Goal: Information Seeking & Learning: Learn about a topic

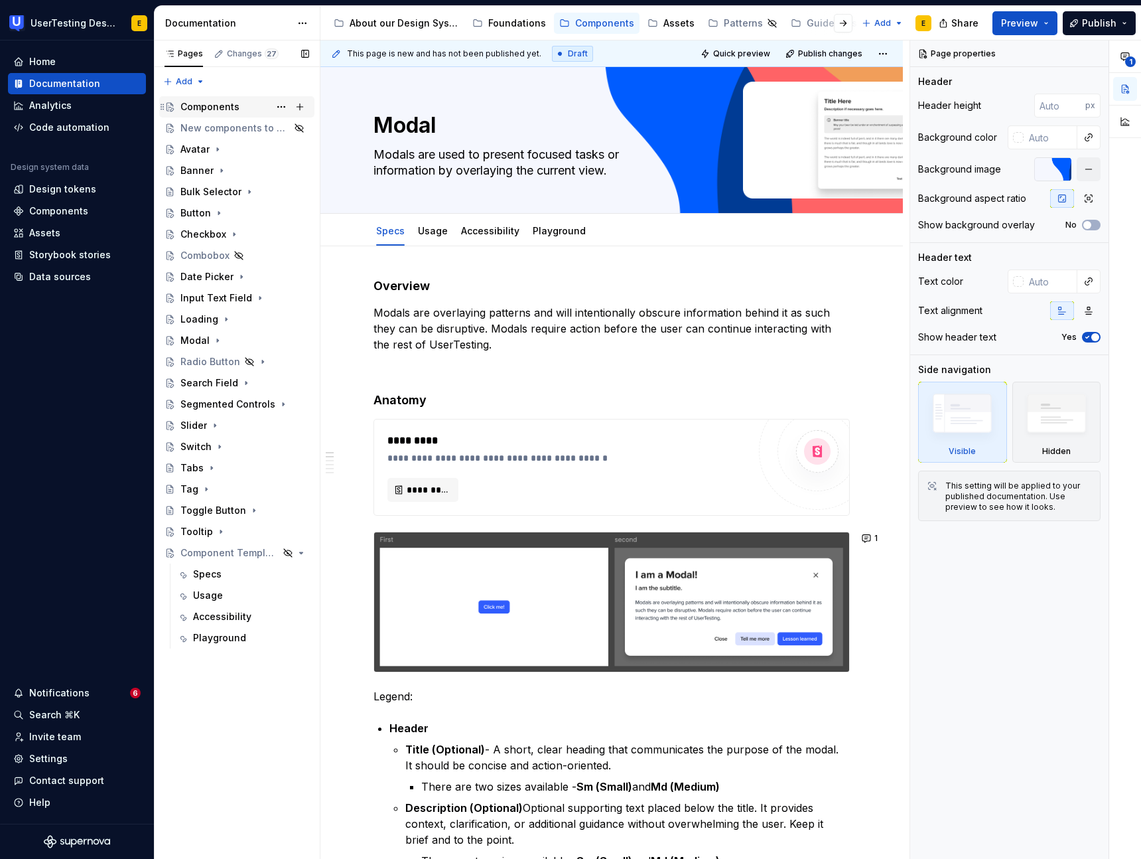
click at [242, 108] on div "Components L" at bounding box center [244, 107] width 129 height 19
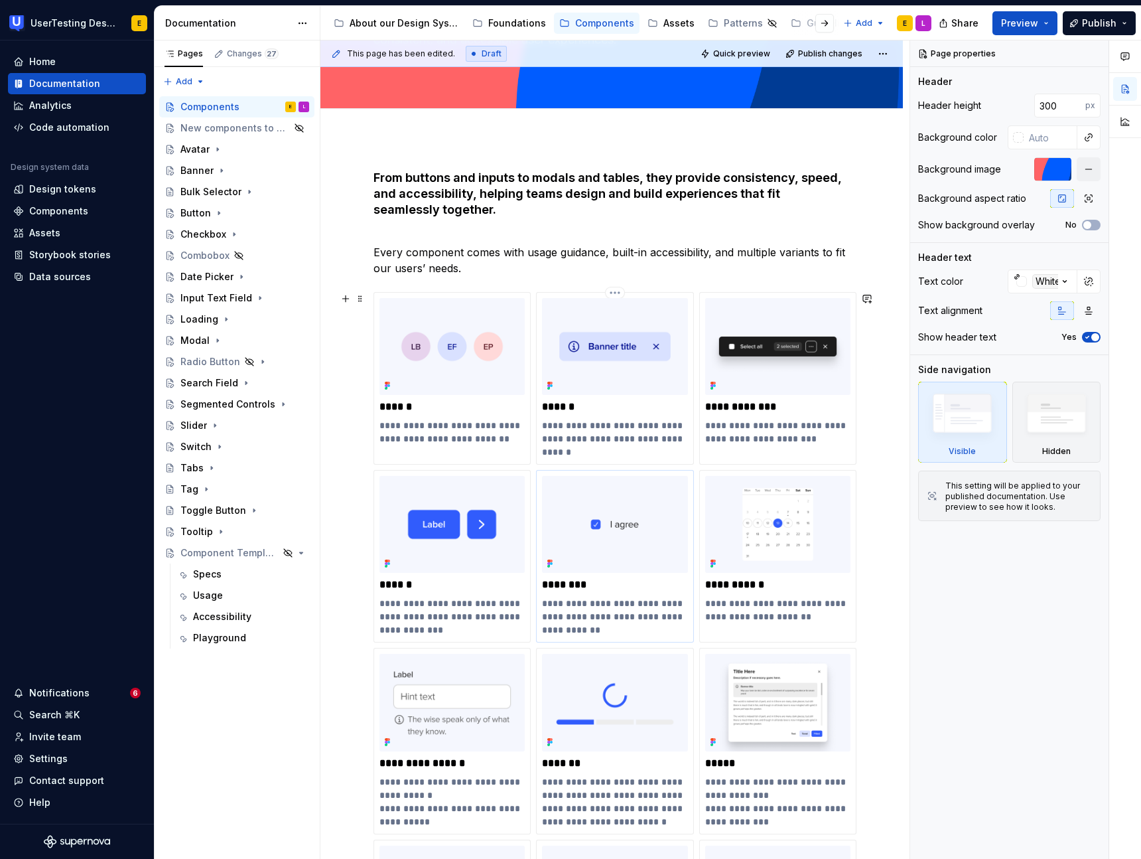
scroll to position [154, 0]
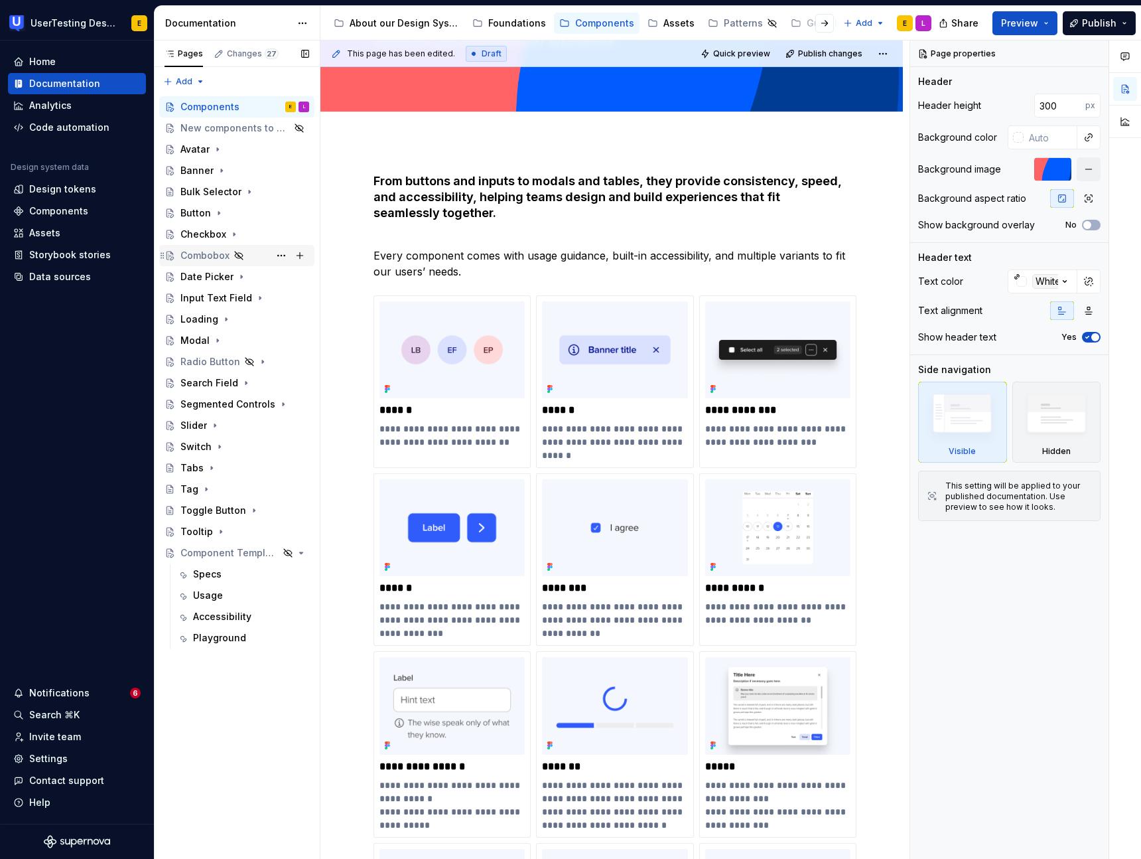
click at [209, 257] on div "Combobox" at bounding box center [204, 255] width 49 height 13
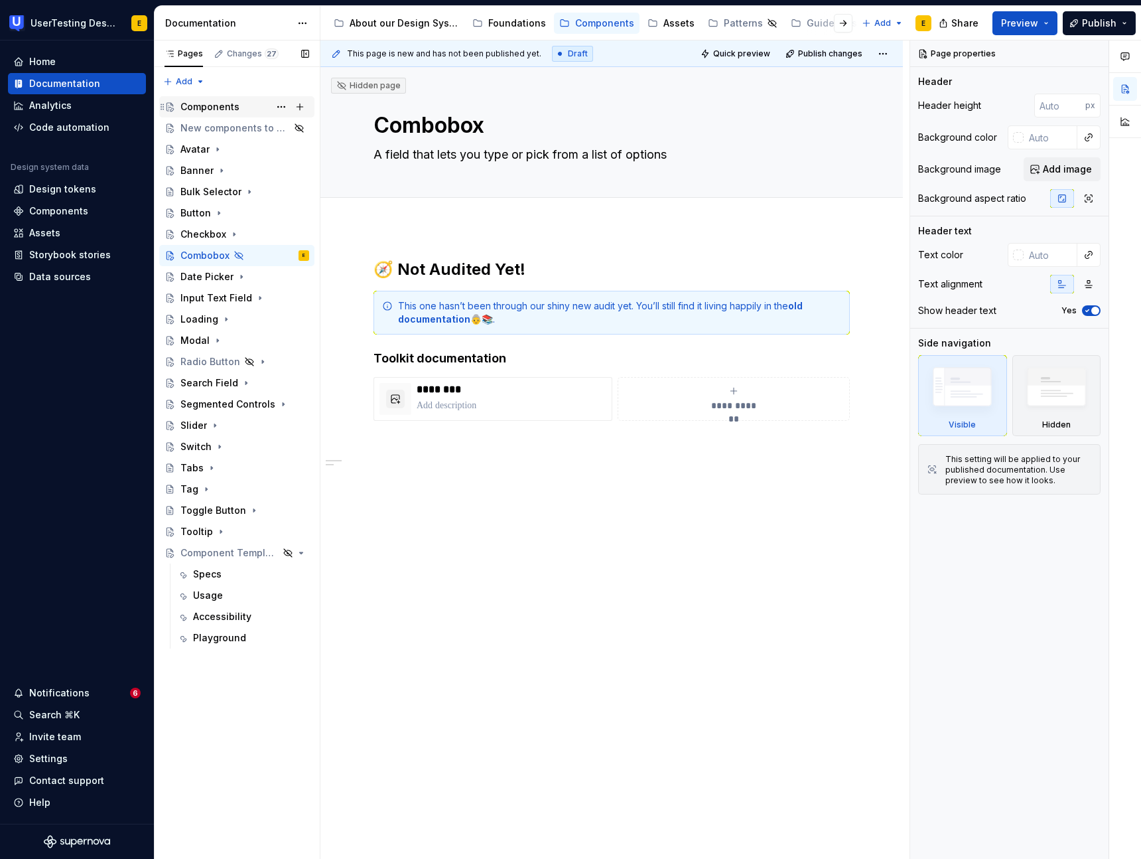
click at [232, 113] on div "Components" at bounding box center [209, 106] width 59 height 13
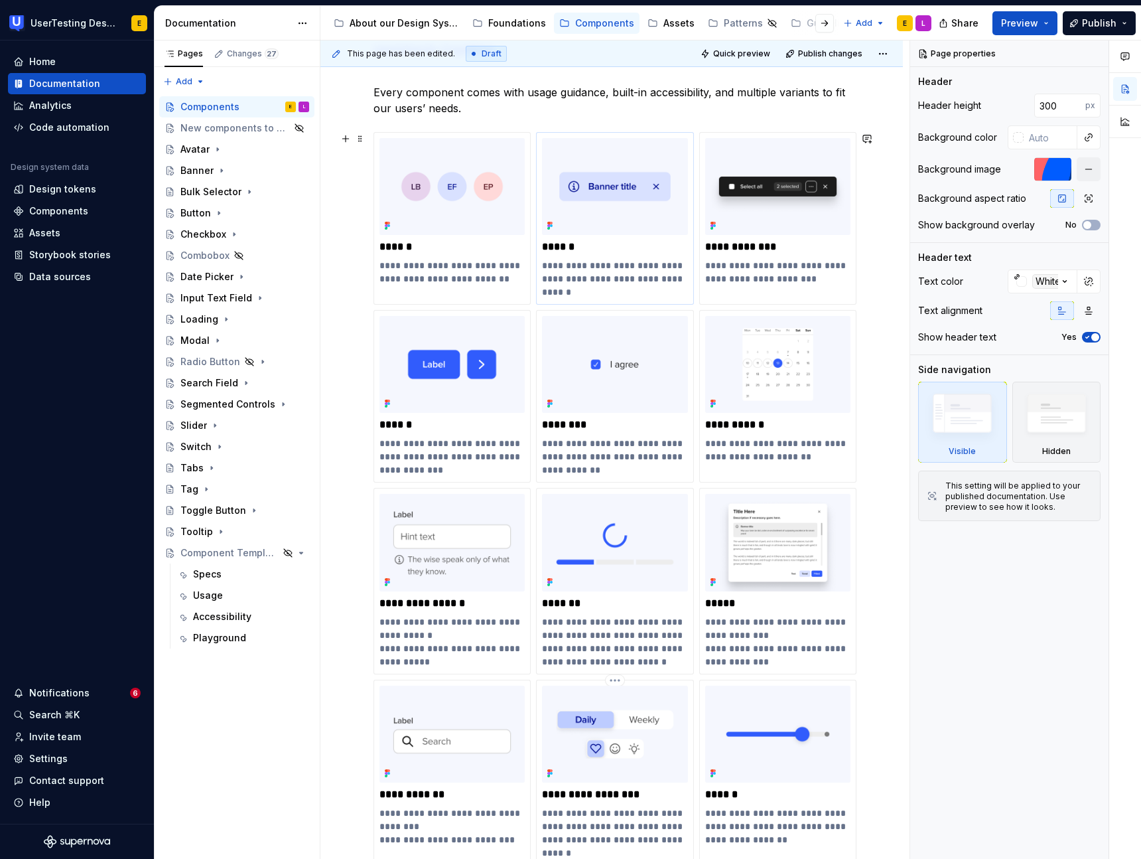
scroll to position [301, 0]
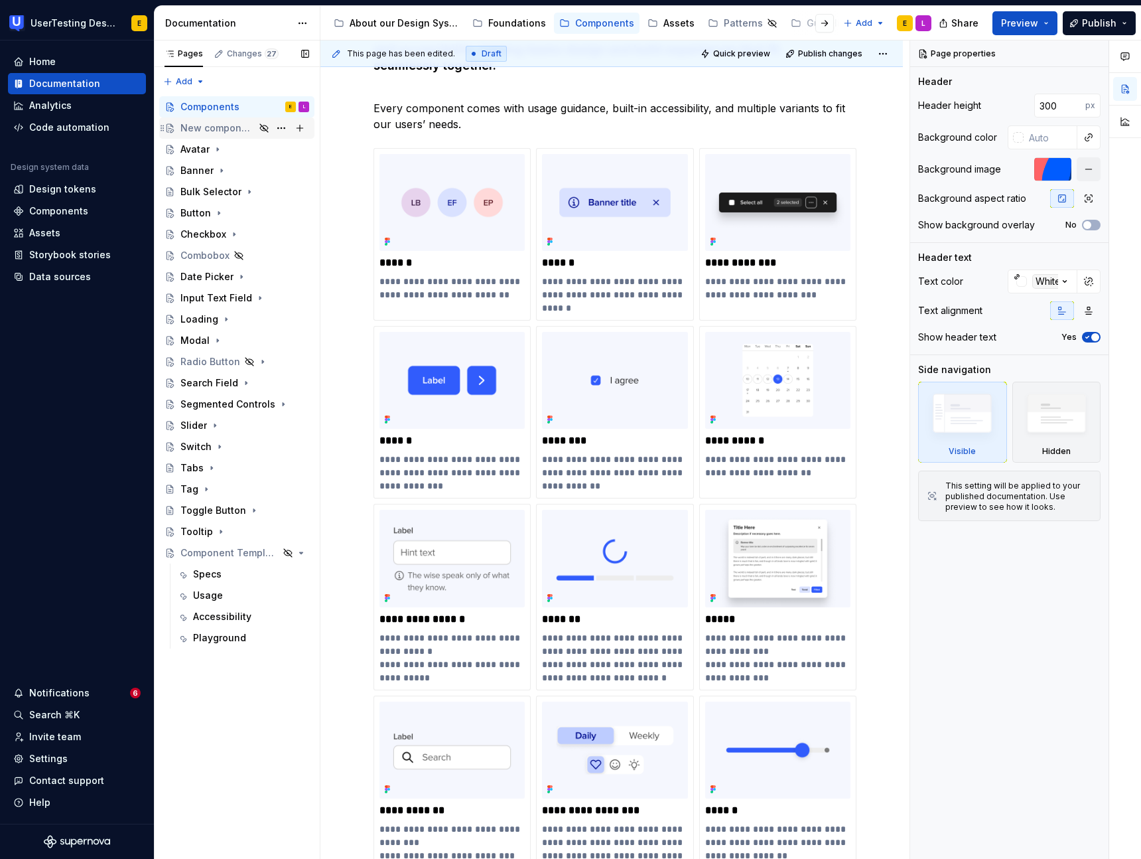
click at [220, 131] on div "New components to be added" at bounding box center [217, 127] width 74 height 13
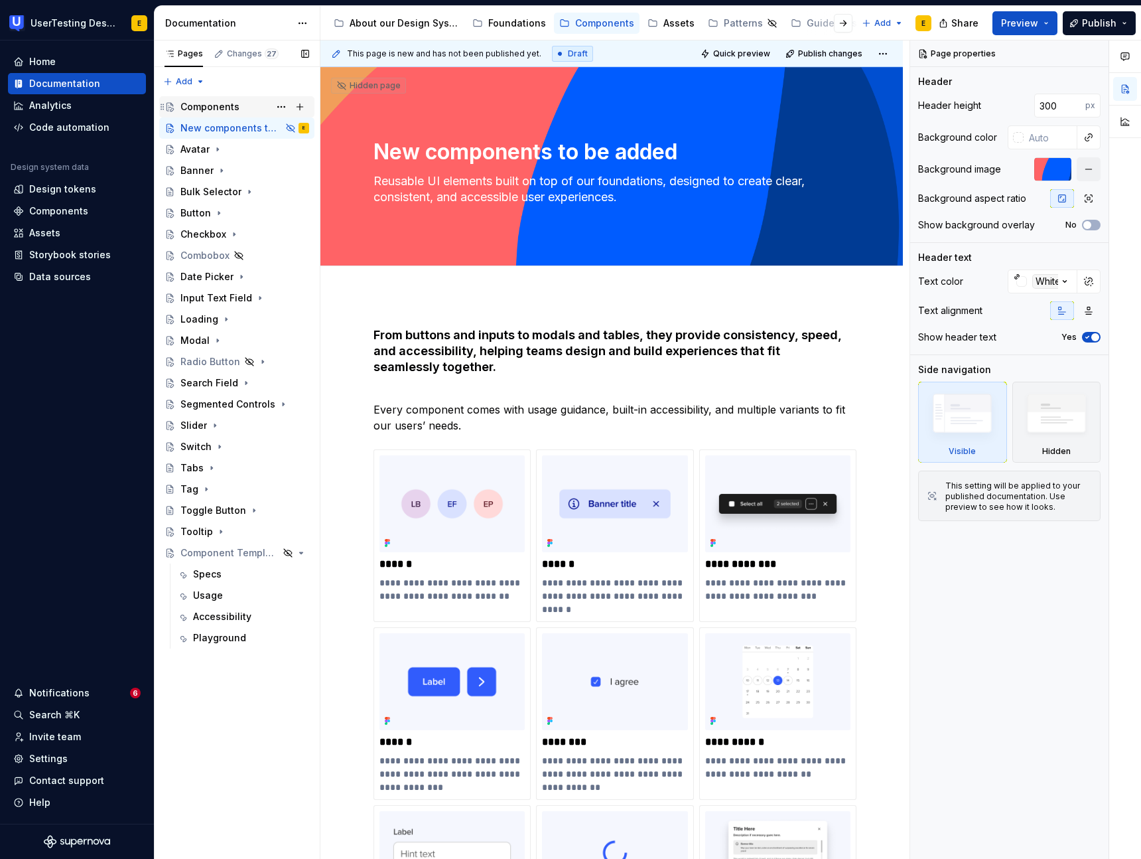
click at [211, 102] on div "Components" at bounding box center [209, 106] width 59 height 13
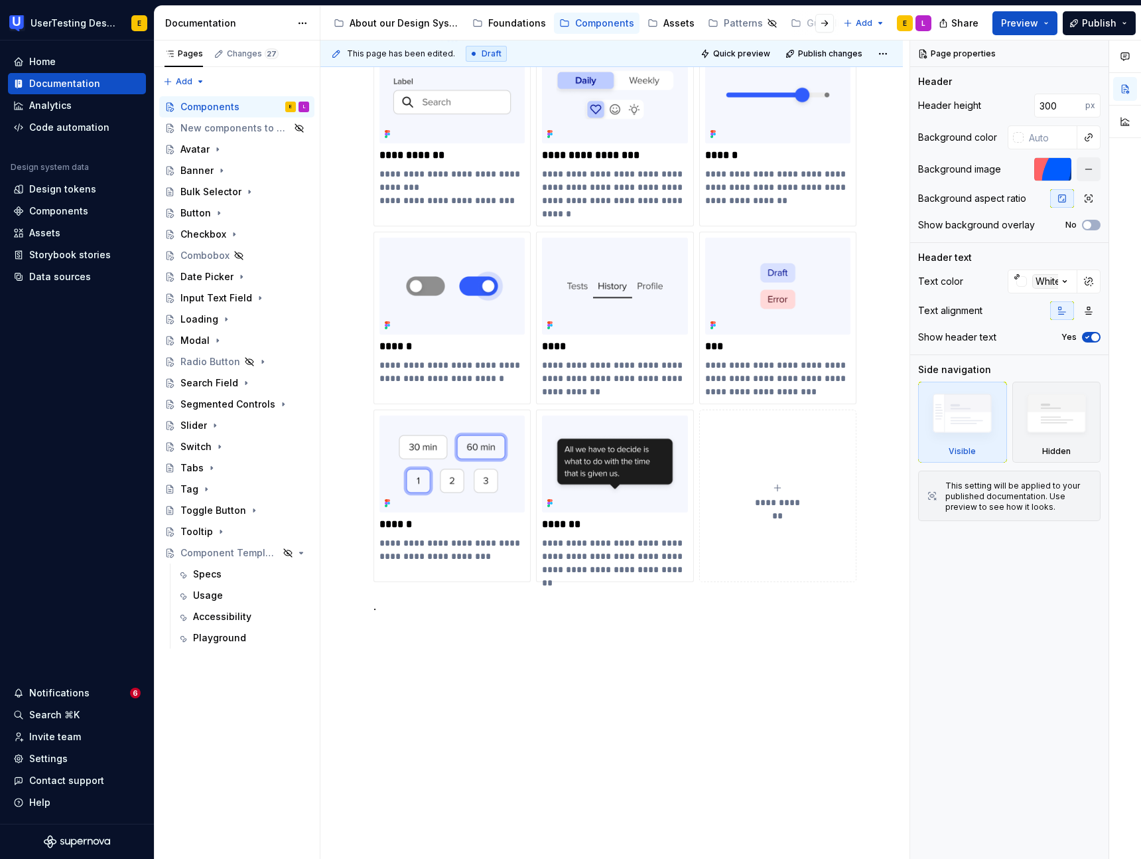
scroll to position [959, 0]
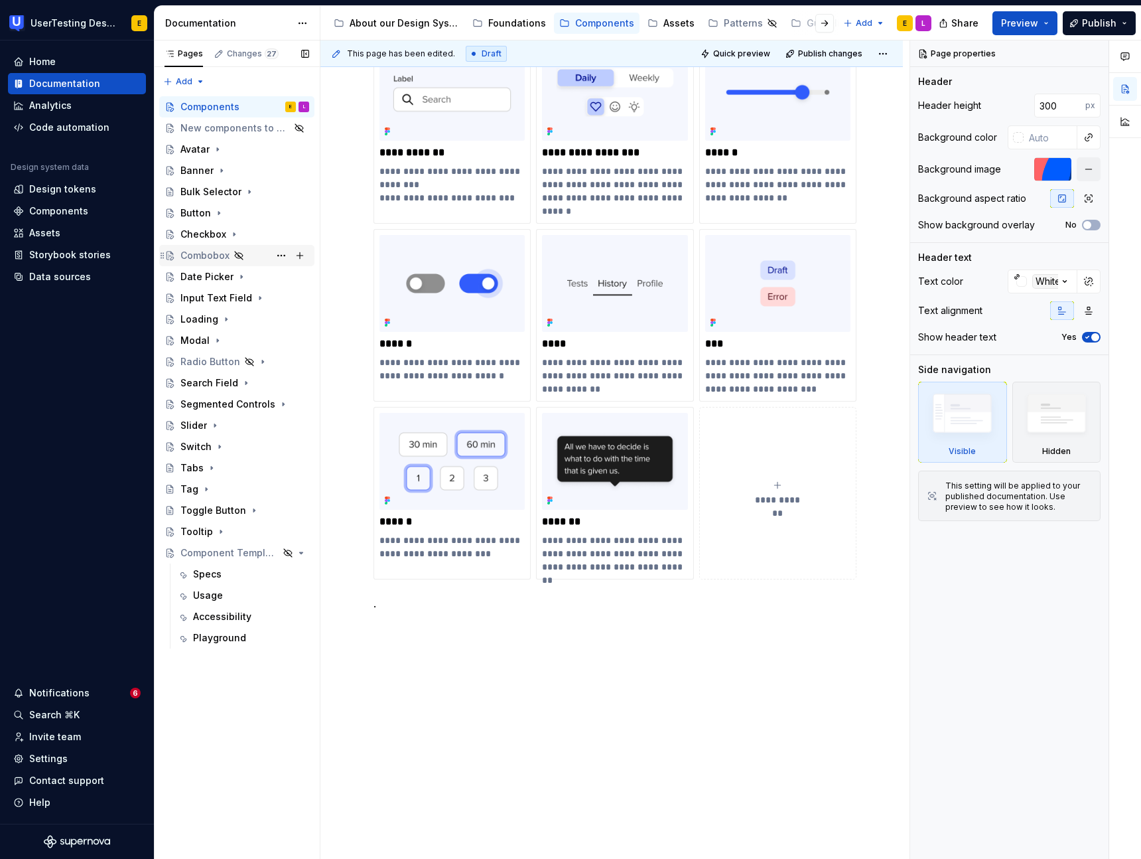
click at [197, 257] on div "Combobox" at bounding box center [204, 255] width 49 height 13
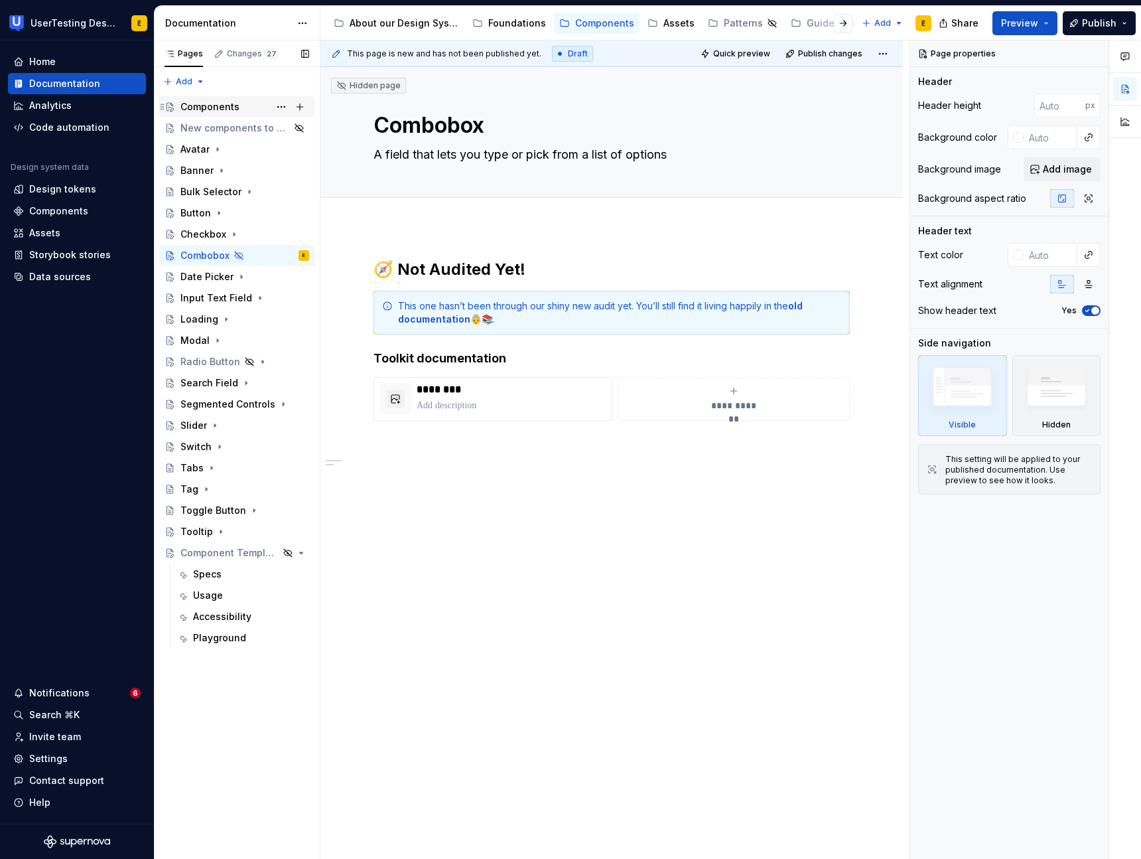
click at [216, 106] on div "Components" at bounding box center [209, 106] width 59 height 13
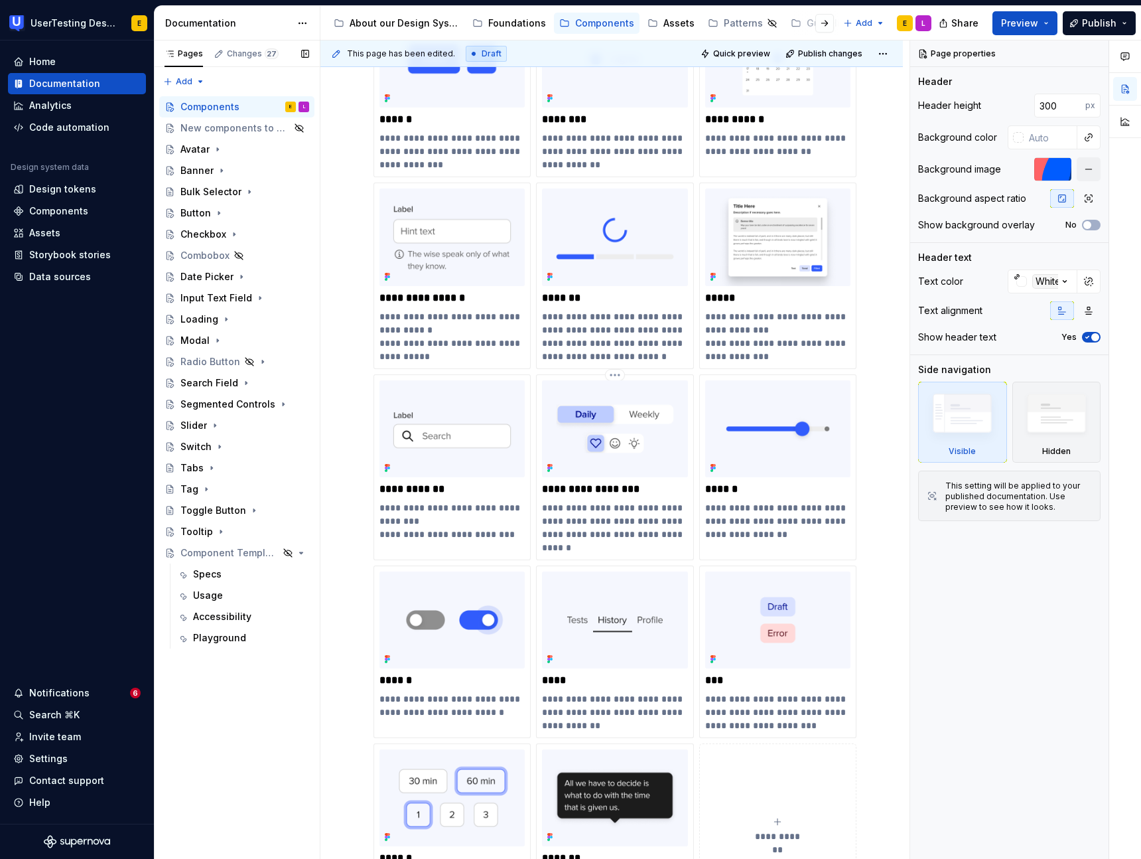
scroll to position [605, 0]
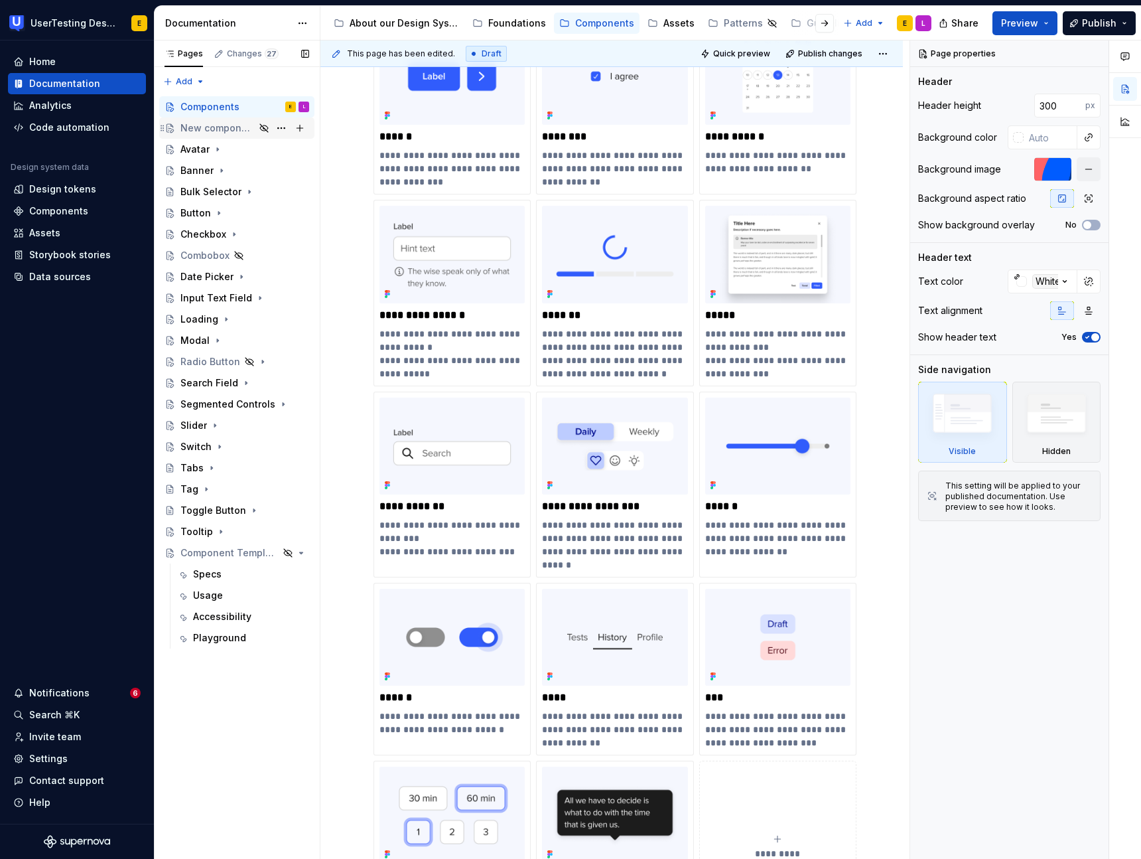
click at [219, 133] on div "New components to be added" at bounding box center [217, 127] width 74 height 13
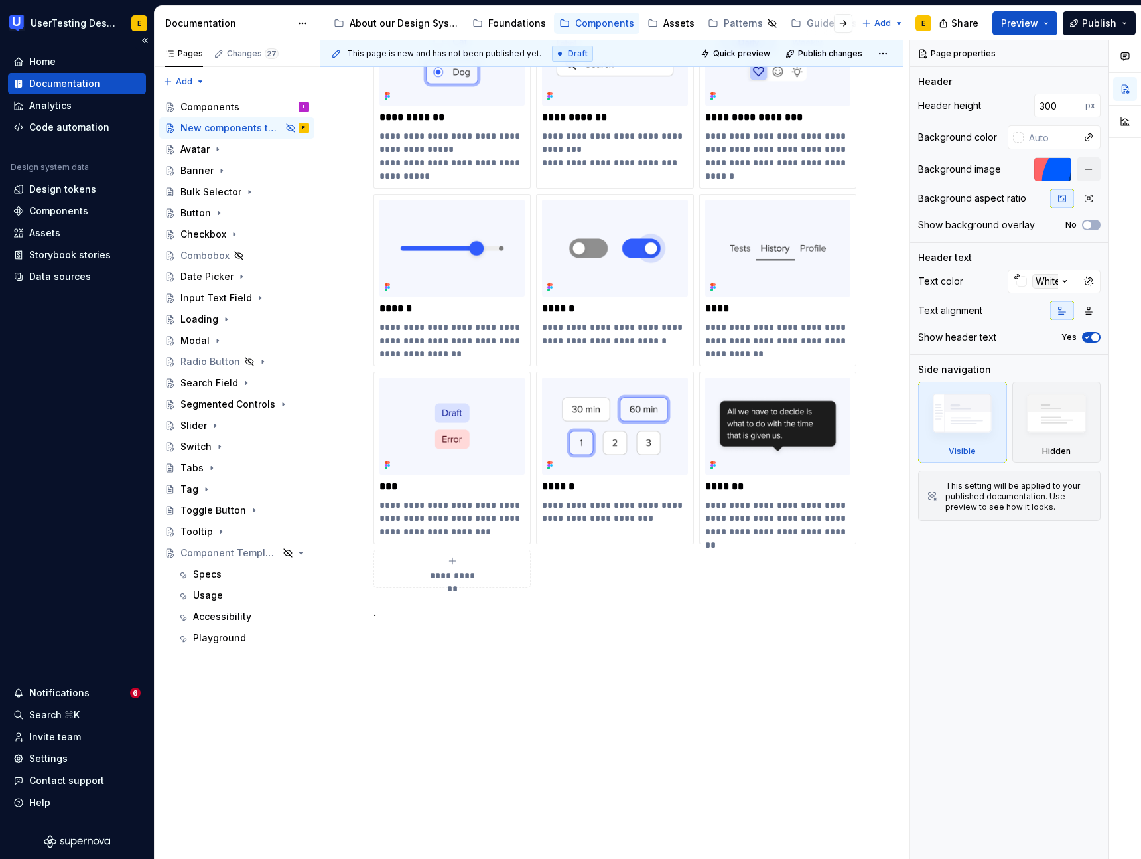
scroll to position [1020, 0]
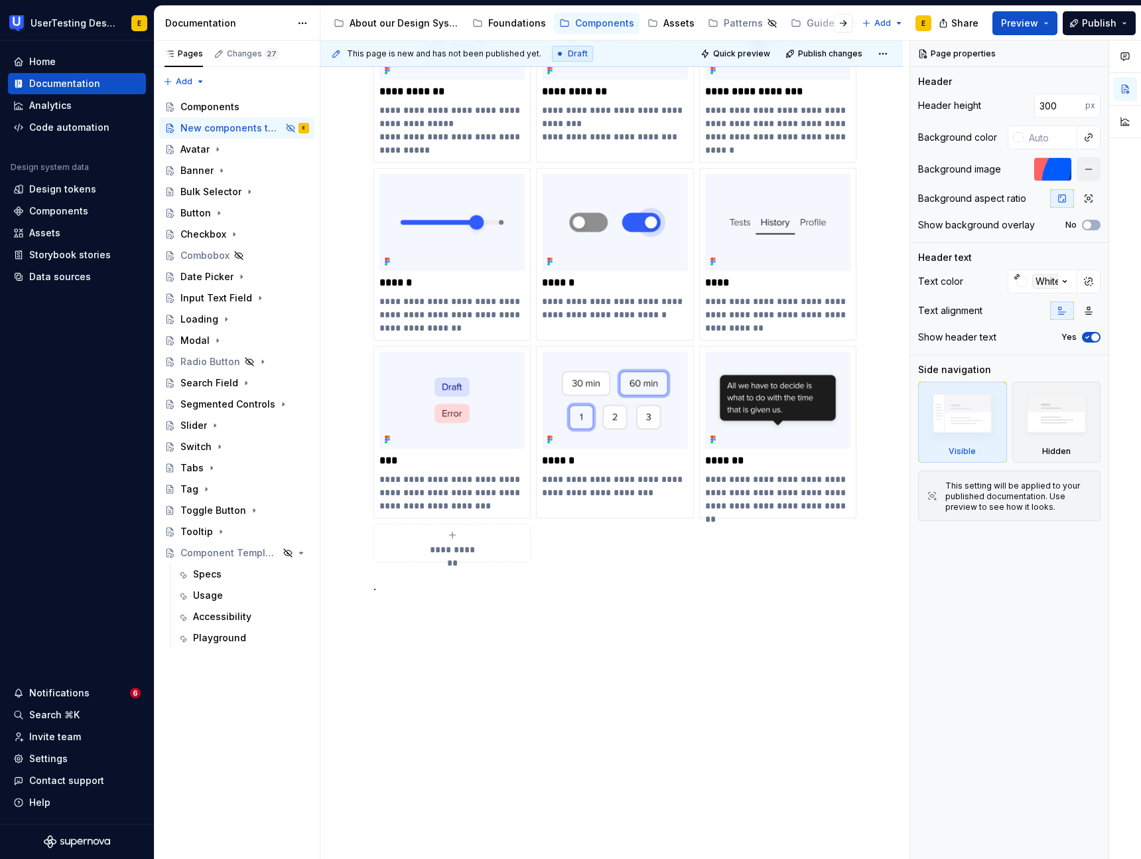
type textarea "*"
